Goal: Contribute content: Add original content to the website for others to see

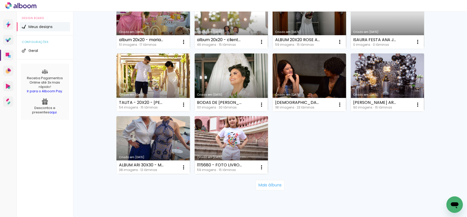
scroll to position [341, 0]
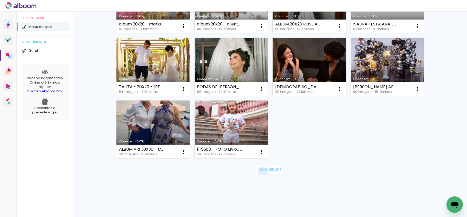
click at [0, 0] on slot "Mais álbuns" at bounding box center [0, 0] width 0 height 0
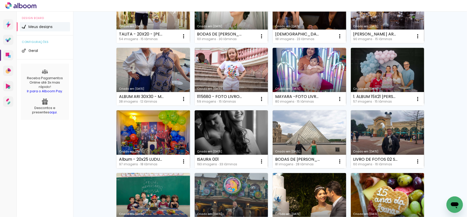
scroll to position [409, 0]
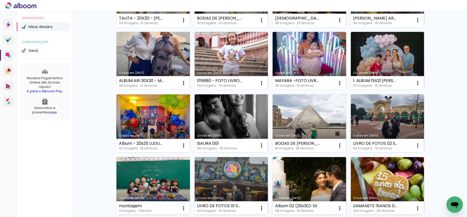
click at [163, 115] on link "Criado em [DATE]" at bounding box center [154, 123] width 74 height 58
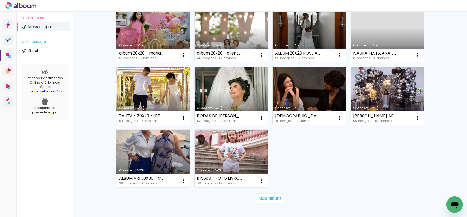
scroll to position [341, 0]
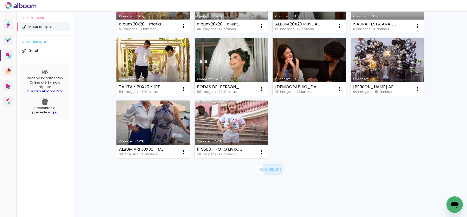
click at [0, 0] on slot "Mais álbuns" at bounding box center [0, 0] width 0 height 0
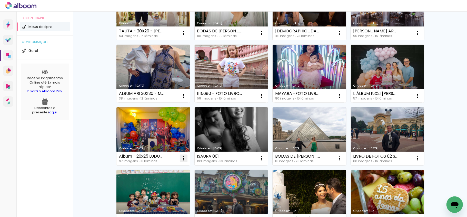
scroll to position [409, 0]
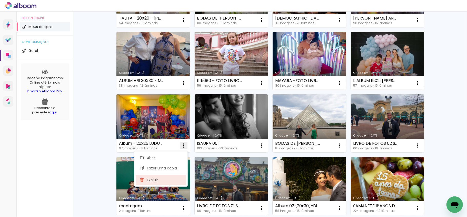
click at [160, 179] on paper-item "Excluir" at bounding box center [161, 179] width 51 height 10
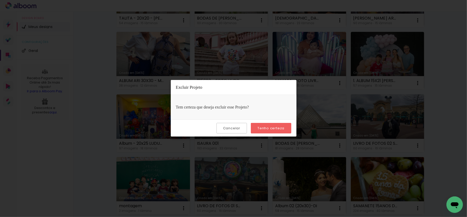
click at [0, 0] on slot "Tenho certeza" at bounding box center [0, 0] width 0 height 0
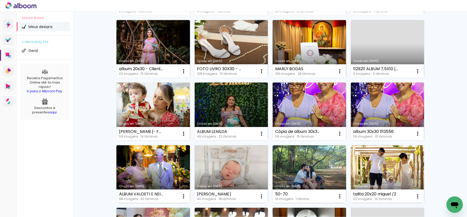
scroll to position [0, 0]
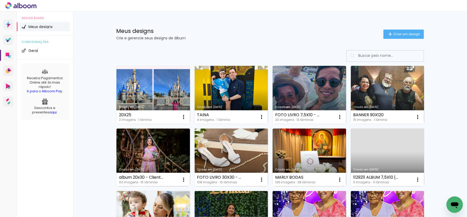
click at [394, 33] on span "Criar um design" at bounding box center [407, 33] width 27 height 3
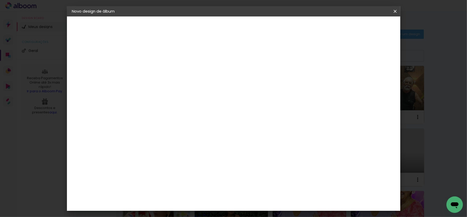
click at [156, 71] on input at bounding box center [156, 69] width 0 height 8
click at [156, 67] on input "album 20x25 - LUDOVINA" at bounding box center [156, 69] width 0 height 8
click at [156, 70] on input "album 20x25 - LUDUVINA" at bounding box center [156, 69] width 0 height 8
type input "album 20x25 - LUDUVINA - EVENTOS"
type paper-input "album 20x25 - LUDUVINA - EVENTOS"
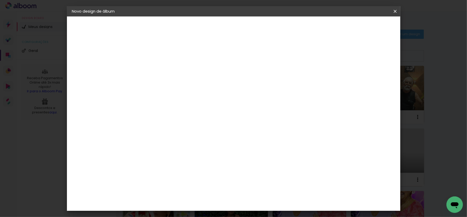
click at [0, 0] on slot "Avançar" at bounding box center [0, 0] width 0 height 0
click at [252, 81] on paper-item "Tamanho Livre" at bounding box center [227, 77] width 49 height 11
click at [0, 0] on slot "Tamanho Livre" at bounding box center [0, 0] width 0 height 0
click at [0, 0] on slot "Avançar" at bounding box center [0, 0] width 0 height 0
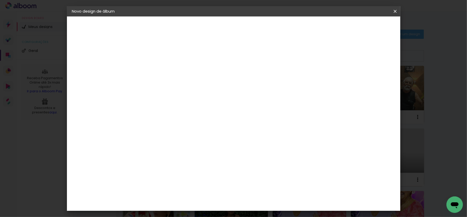
drag, startPoint x: 264, startPoint y: 164, endPoint x: 259, endPoint y: 163, distance: 5.2
click at [259, 163] on input "60" at bounding box center [261, 165] width 13 height 8
type input "50"
type paper-input "50"
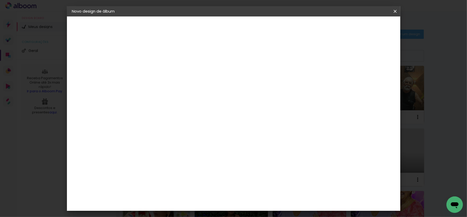
drag, startPoint x: 145, startPoint y: 122, endPoint x: 134, endPoint y: 122, distance: 11.5
click at [134, 122] on input "30" at bounding box center [139, 123] width 13 height 8
type input "20"
type paper-input "20"
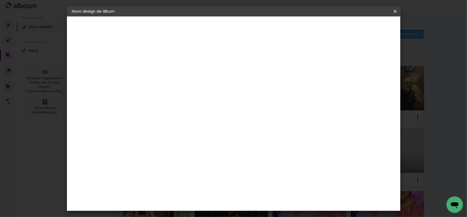
click at [199, 195] on div "cm" at bounding box center [264, 194] width 200 height 18
click at [264, 195] on input "50" at bounding box center [261, 194] width 13 height 8
type input "40"
type paper-input "40"
click at [143, 143] on input "20" at bounding box center [139, 146] width 13 height 8
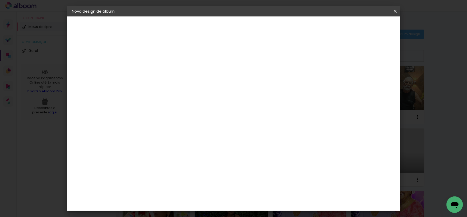
scroll to position [86, 0]
type input "25"
type paper-input "25"
click at [247, 104] on div at bounding box center [205, 112] width 83 height 55
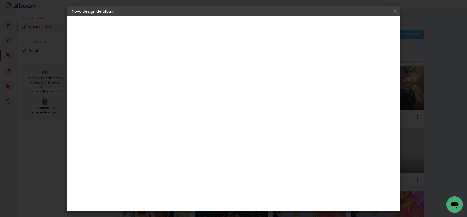
click at [362, 28] on span "Iniciar design" at bounding box center [350, 27] width 23 height 4
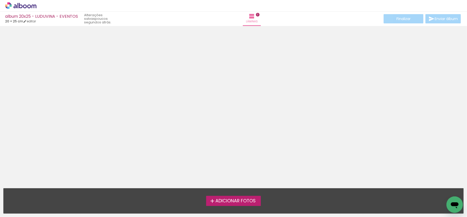
click at [214, 198] on iron-icon at bounding box center [212, 201] width 6 height 6
click at [0, 0] on input "file" at bounding box center [0, 0] width 0 height 0
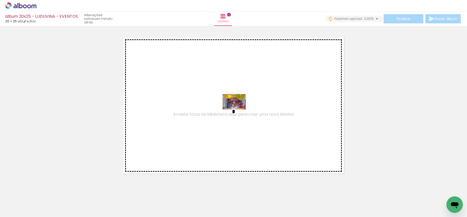
drag, startPoint x: 52, startPoint y: 200, endPoint x: 238, endPoint y: 109, distance: 206.9
click at [238, 109] on quentale-workspace at bounding box center [233, 108] width 467 height 217
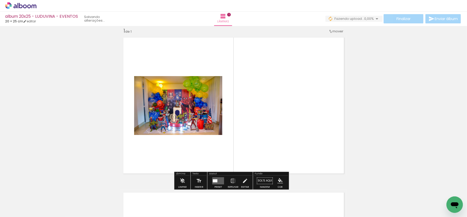
scroll to position [6, 0]
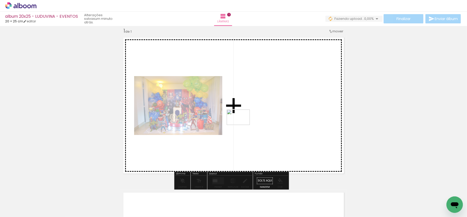
drag, startPoint x: 80, startPoint y: 204, endPoint x: 242, endPoint y: 124, distance: 181.0
click at [242, 124] on quentale-workspace at bounding box center [233, 108] width 467 height 217
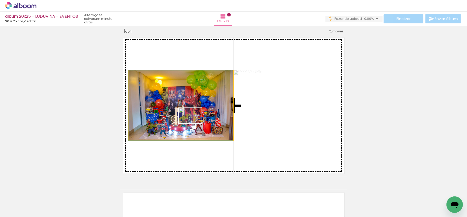
click at [194, 123] on quentale-photo at bounding box center [181, 105] width 104 height 70
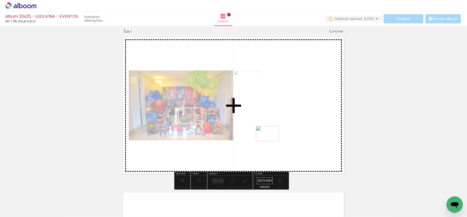
drag, startPoint x: 143, startPoint y: 202, endPoint x: 283, endPoint y: 133, distance: 155.7
click at [283, 134] on quentale-workspace at bounding box center [233, 108] width 467 height 217
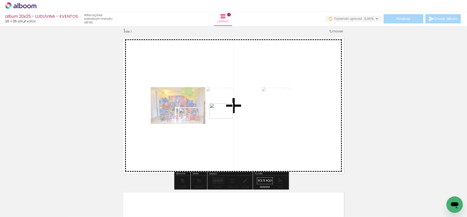
drag, startPoint x: 123, startPoint y: 198, endPoint x: 226, endPoint y: 118, distance: 129.7
click at [226, 118] on quentale-workspace at bounding box center [233, 108] width 467 height 217
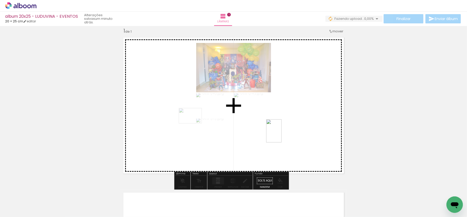
drag, startPoint x: 199, startPoint y: 191, endPoint x: 282, endPoint y: 134, distance: 100.0
click at [282, 134] on quentale-workspace at bounding box center [233, 108] width 467 height 217
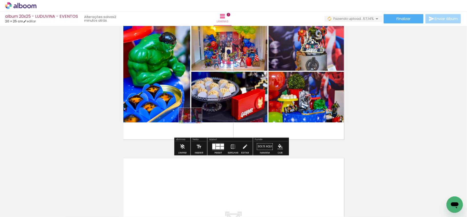
scroll to position [75, 0]
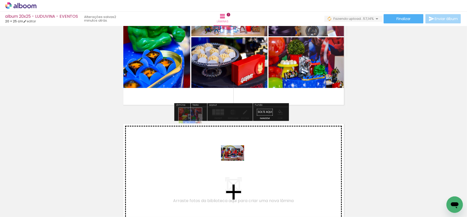
drag, startPoint x: 203, startPoint y: 202, endPoint x: 237, endPoint y: 160, distance: 54.6
click at [237, 160] on quentale-workspace at bounding box center [233, 108] width 467 height 217
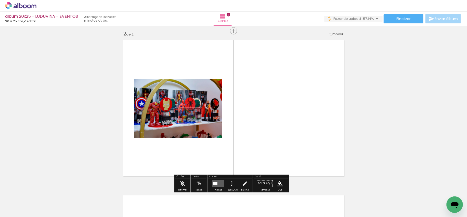
scroll to position [161, 0]
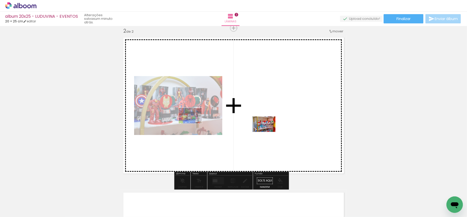
drag, startPoint x: 224, startPoint y: 205, endPoint x: 268, endPoint y: 132, distance: 85.1
click at [268, 132] on quentale-workspace at bounding box center [233, 108] width 467 height 217
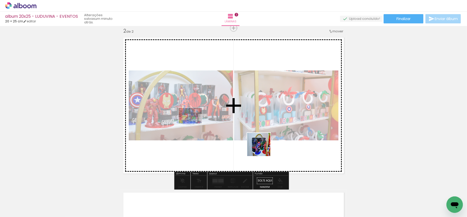
drag, startPoint x: 261, startPoint y: 163, endPoint x: 268, endPoint y: 105, distance: 58.5
click at [268, 105] on quentale-workspace at bounding box center [233, 108] width 467 height 217
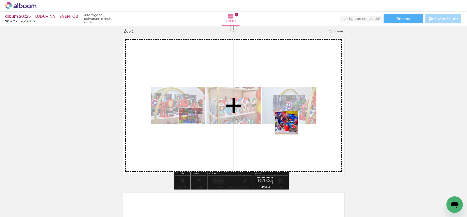
drag, startPoint x: 284, startPoint y: 206, endPoint x: 291, endPoint y: 123, distance: 82.7
click at [291, 123] on quentale-workspace at bounding box center [233, 108] width 467 height 217
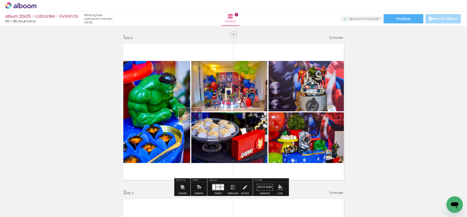
scroll to position [34, 0]
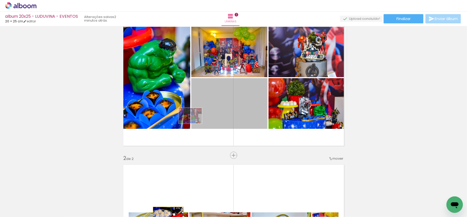
drag, startPoint x: 209, startPoint y: 133, endPoint x: 166, endPoint y: 217, distance: 94.0
click at [166, 216] on html "link( href="../../bower_components/polymer/polymer.html" rel="import" ) picture…" at bounding box center [233, 108] width 467 height 217
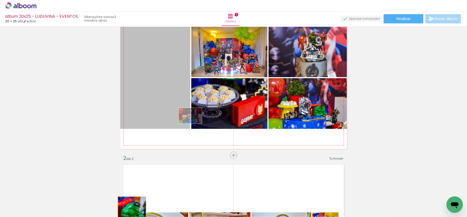
drag, startPoint x: 151, startPoint y: 88, endPoint x: 129, endPoint y: 217, distance: 130.7
click at [129, 216] on html "link( href="../../bower_components/polymer/polymer.html" rel="import" ) picture…" at bounding box center [233, 108] width 467 height 217
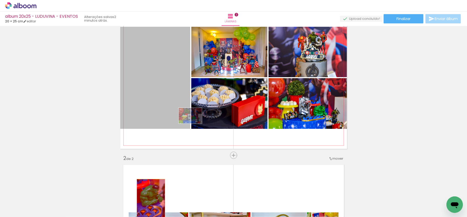
drag, startPoint x: 153, startPoint y: 83, endPoint x: 148, endPoint y: 209, distance: 125.3
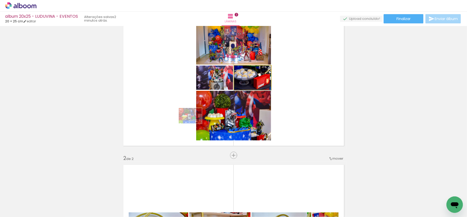
click at [259, 81] on quentale-photo at bounding box center [252, 77] width 37 height 24
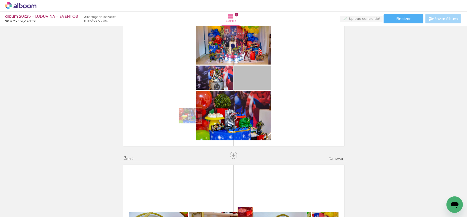
drag, startPoint x: 261, startPoint y: 83, endPoint x: 241, endPoint y: 220, distance: 137.9
click at [241, 216] on html "link( href="../../bower_components/polymer/polymer.html" rel="import" ) picture…" at bounding box center [233, 108] width 467 height 217
drag, startPoint x: 255, startPoint y: 79, endPoint x: 138, endPoint y: 215, distance: 178.8
click at [138, 215] on quentale-workspace at bounding box center [233, 108] width 467 height 217
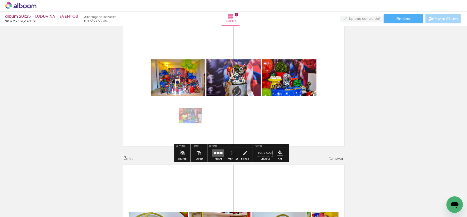
scroll to position [0, 0]
